Goal: Navigation & Orientation: Find specific page/section

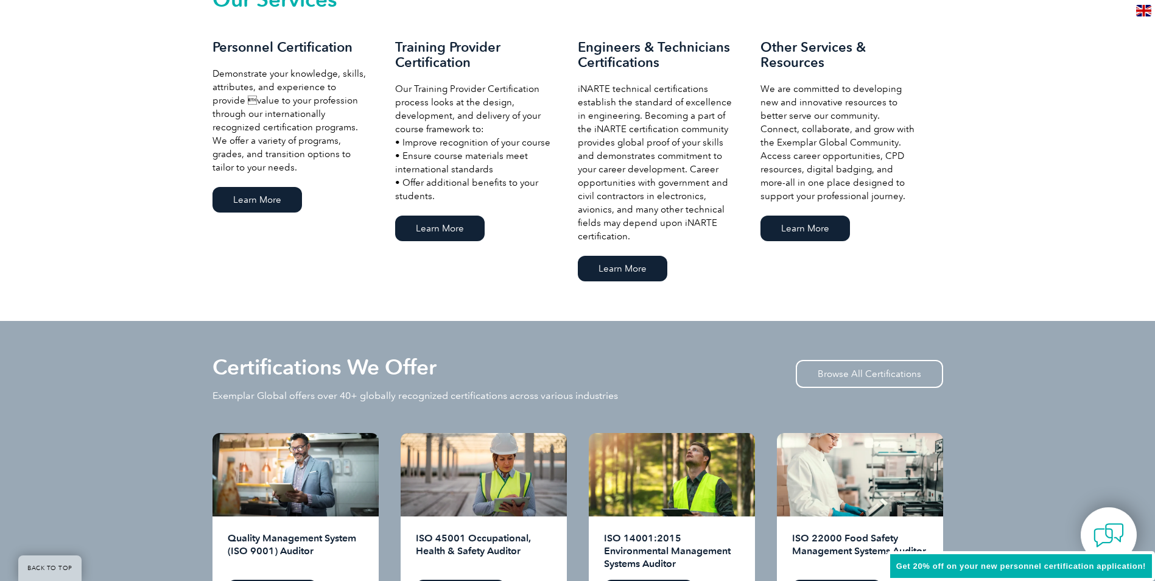
scroll to position [974, 0]
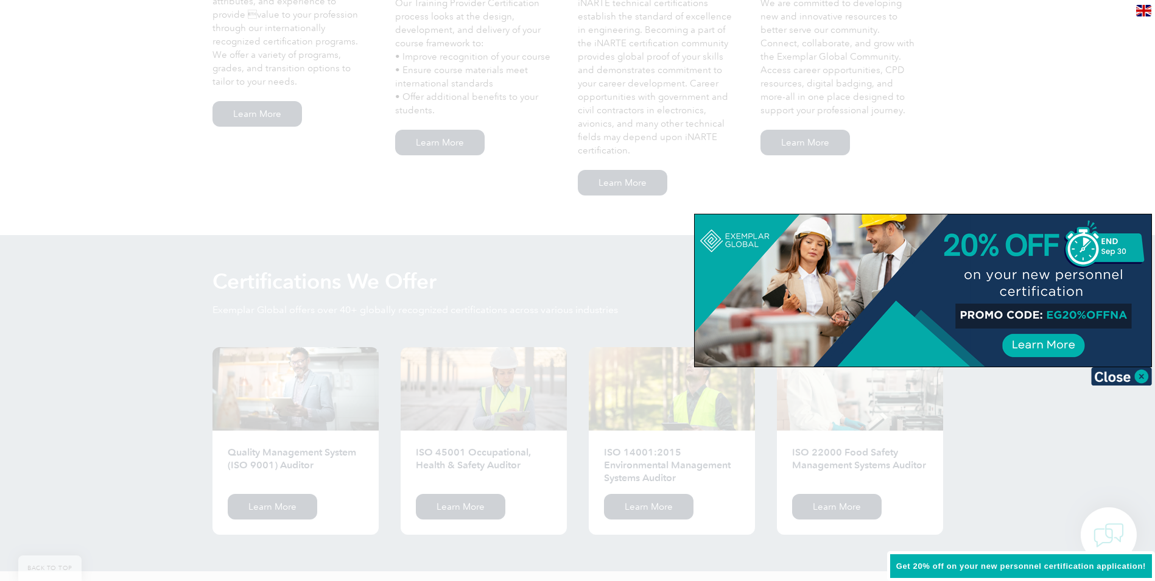
click at [471, 510] on div at bounding box center [577, 290] width 1155 height 581
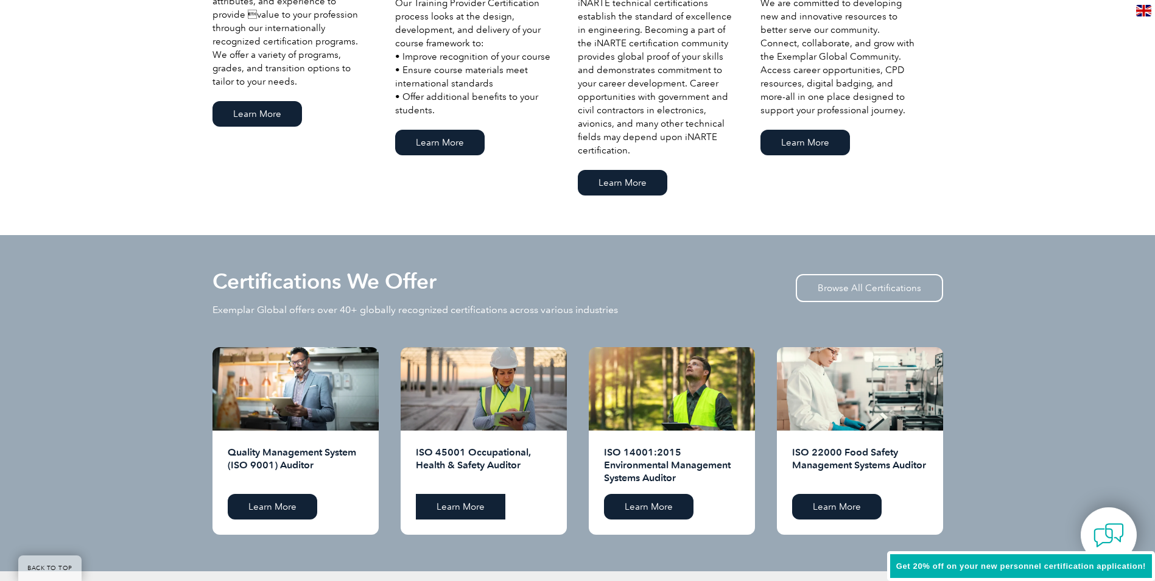
click at [471, 510] on link "Learn More" at bounding box center [461, 507] width 90 height 26
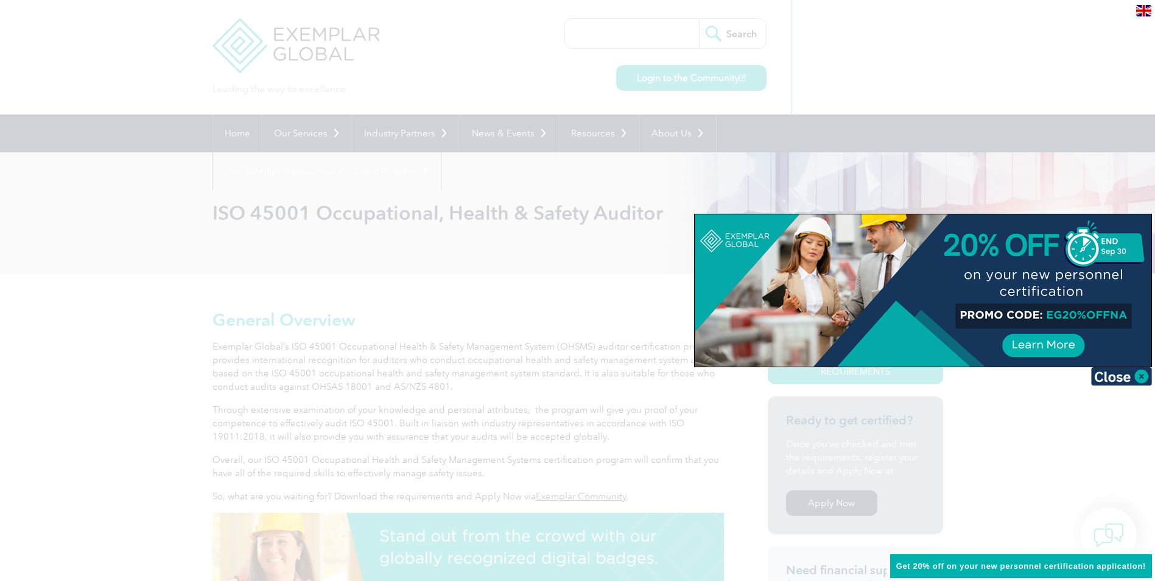
click at [439, 287] on div at bounding box center [577, 290] width 1155 height 581
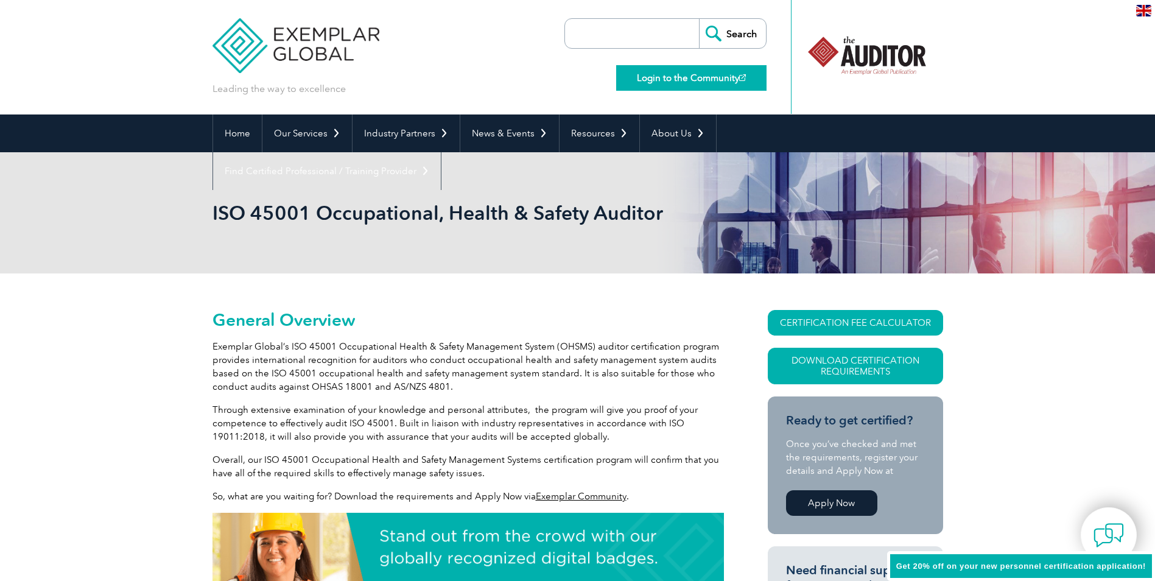
click at [686, 75] on link "Login to the Community" at bounding box center [691, 78] width 150 height 26
